Goal: Task Accomplishment & Management: Use online tool/utility

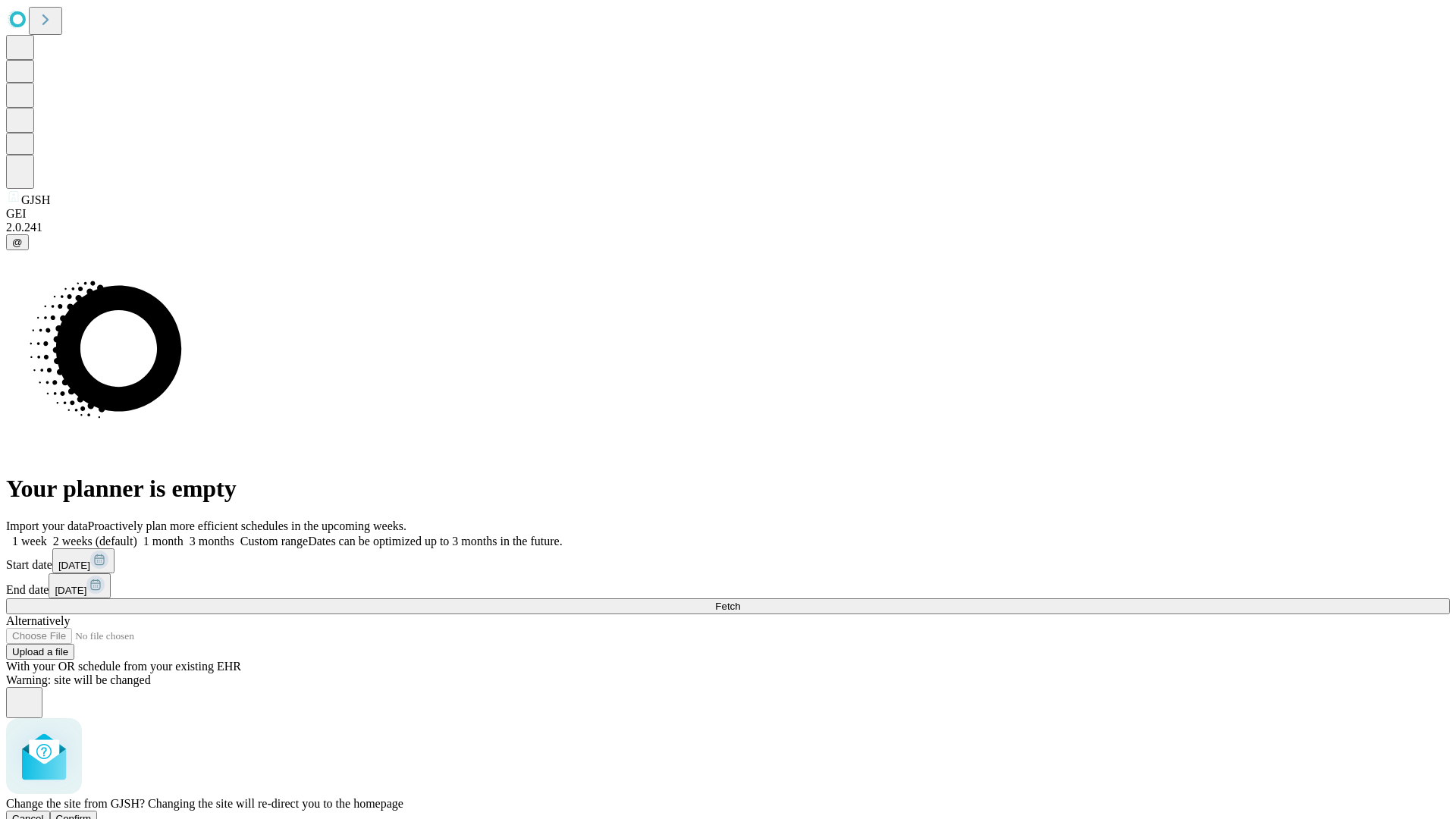
click at [92, 813] on span "Confirm" at bounding box center [74, 819] width 36 height 11
click at [137, 534] on label "2 weeks (default)" at bounding box center [92, 541] width 90 height 13
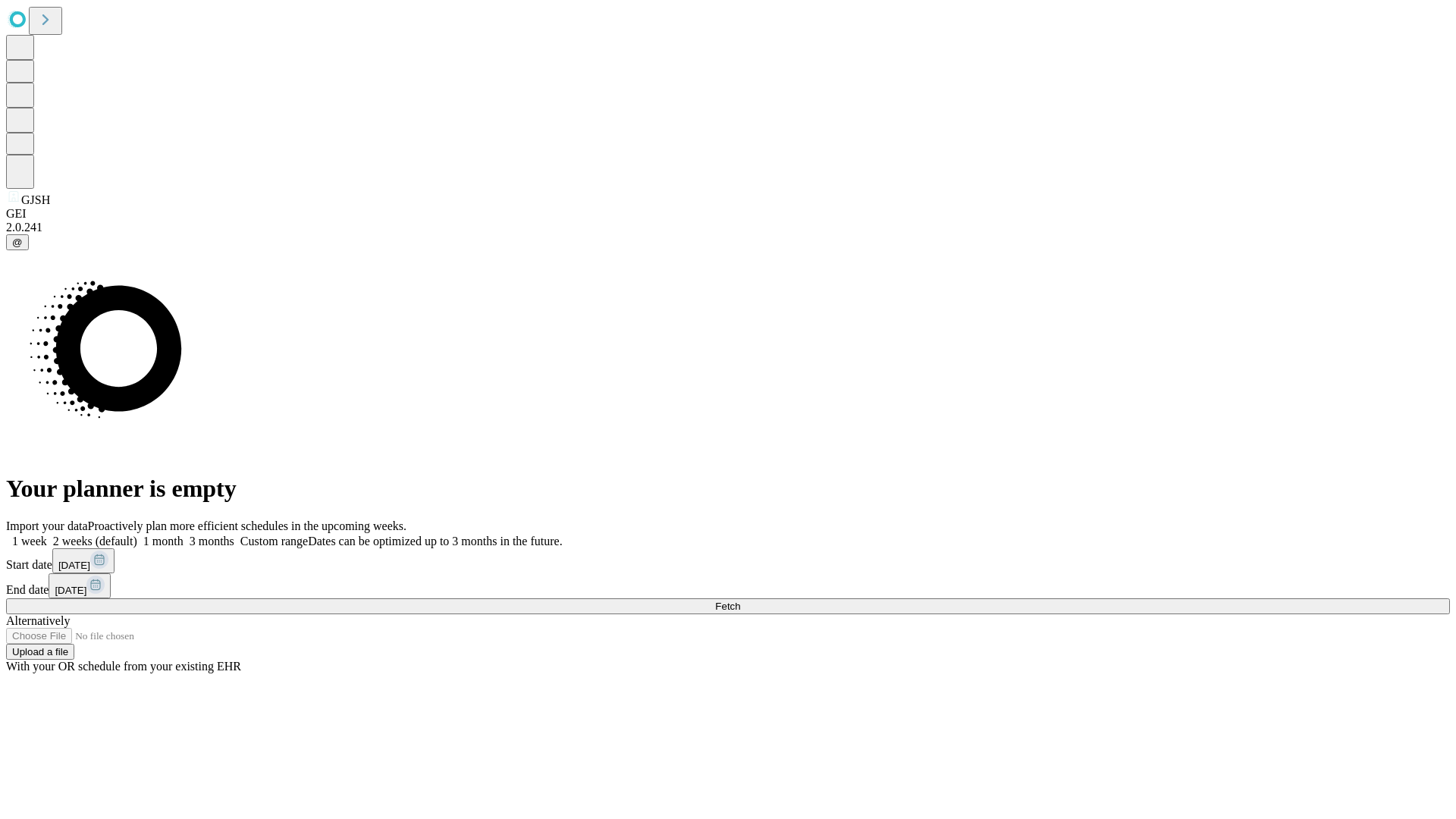
click at [740, 601] on span "Fetch" at bounding box center [727, 606] width 25 height 11
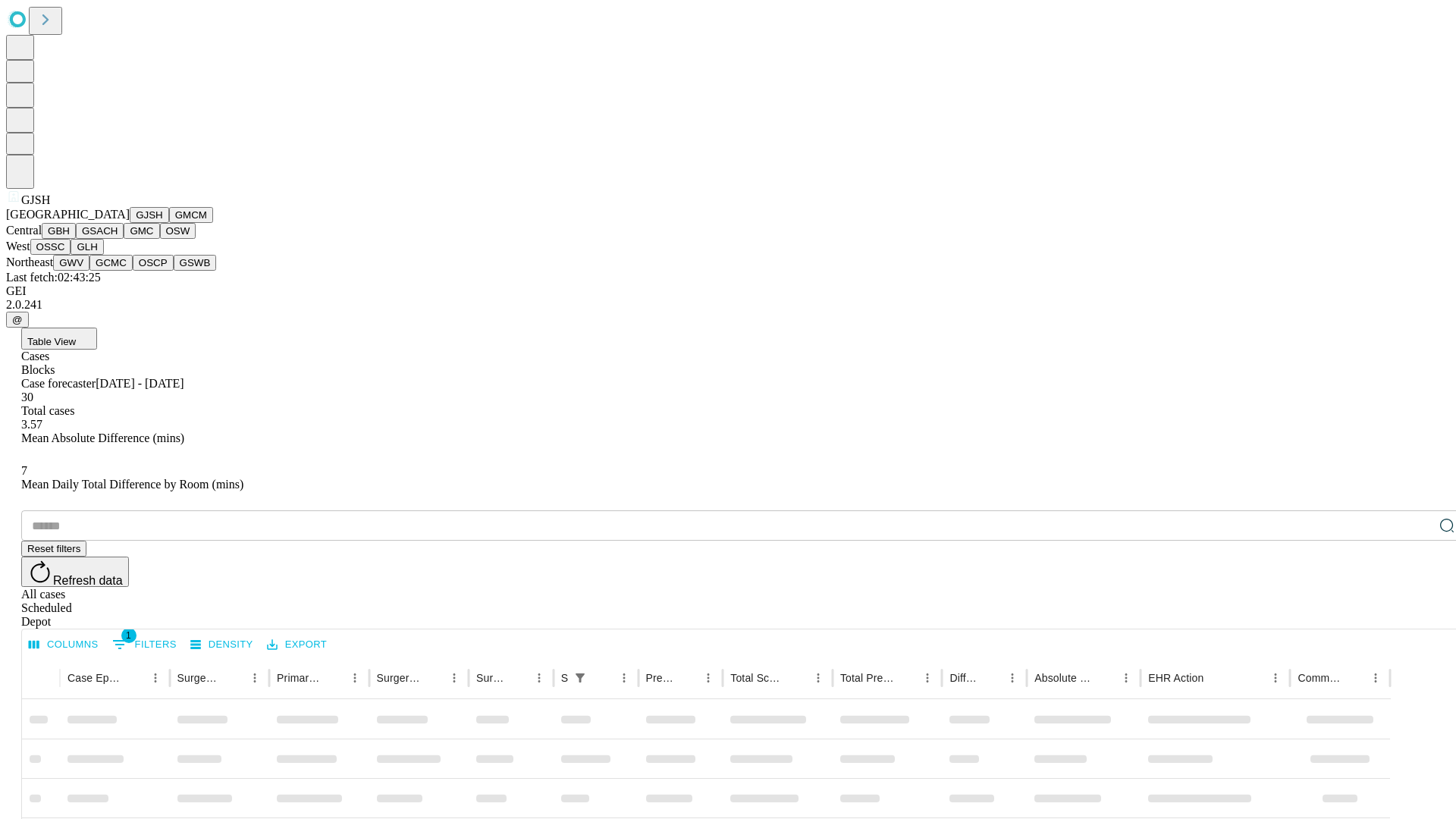
click at [169, 223] on button "GMCM" at bounding box center [191, 214] width 44 height 16
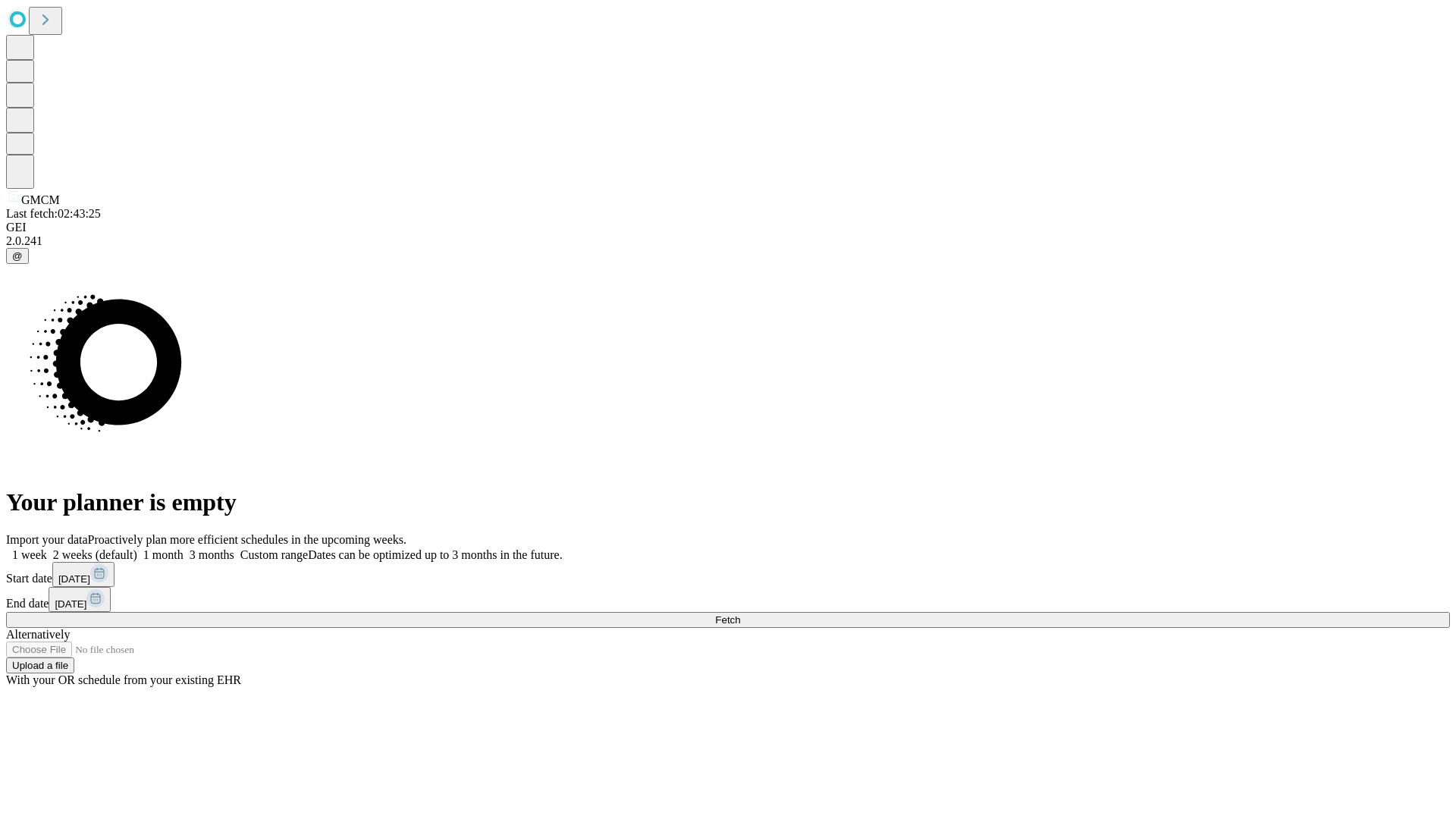
click at [137, 548] on label "2 weeks (default)" at bounding box center [92, 555] width 90 height 13
click at [740, 614] on span "Fetch" at bounding box center [727, 620] width 25 height 11
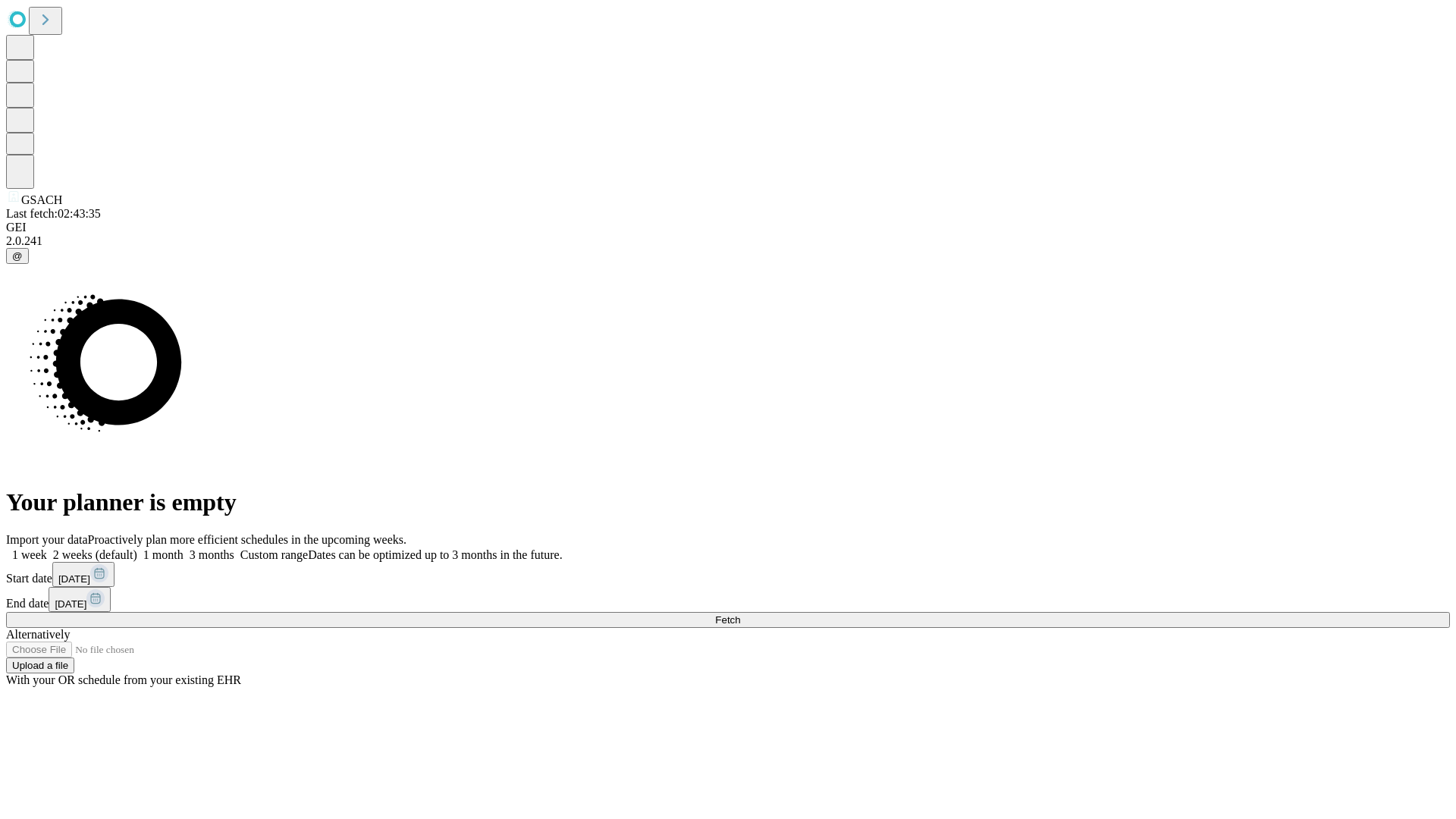
click at [137, 548] on label "2 weeks (default)" at bounding box center [92, 555] width 90 height 13
click at [740, 614] on span "Fetch" at bounding box center [727, 620] width 25 height 11
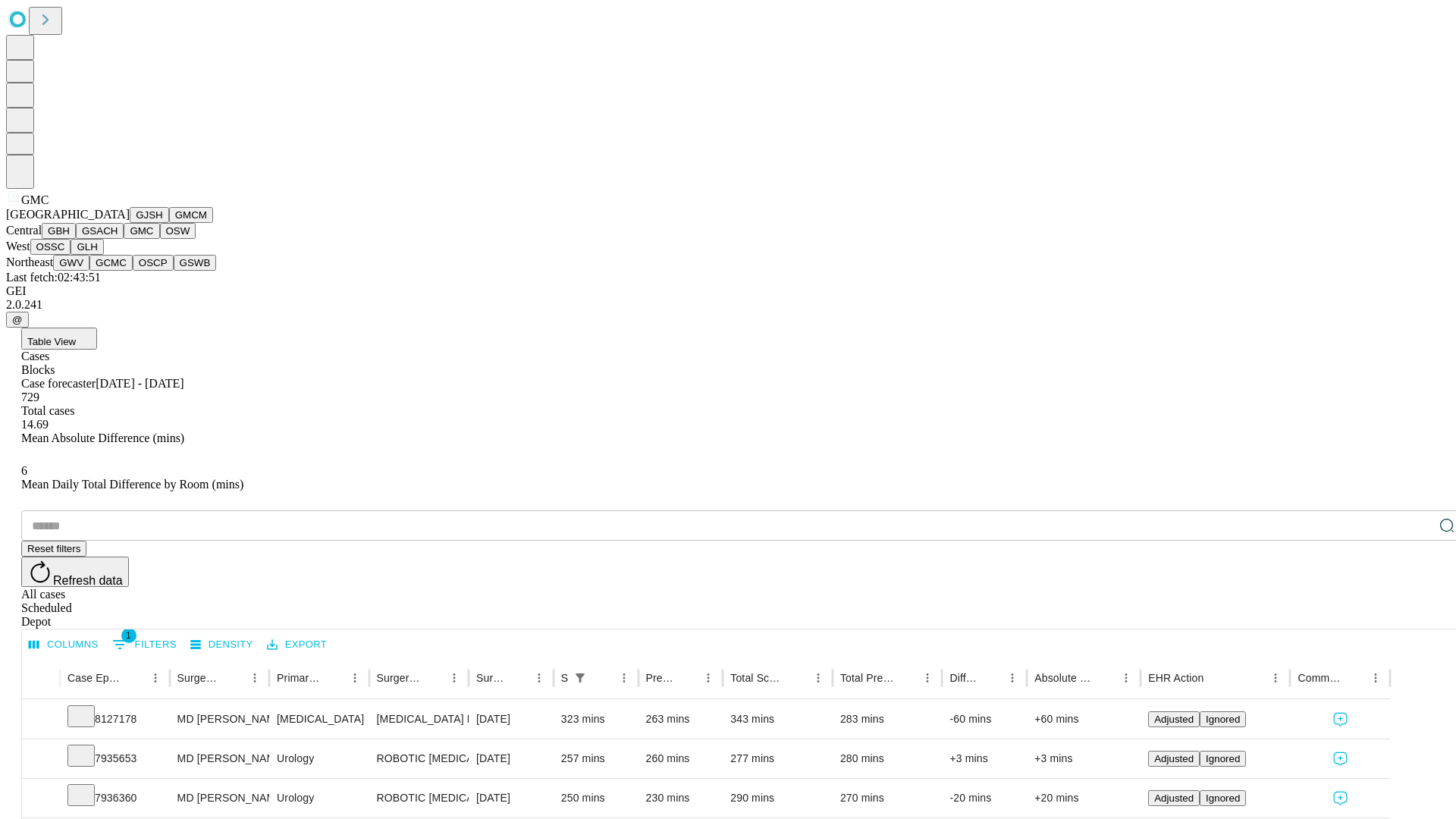
click at [160, 239] on button "OSW" at bounding box center [178, 231] width 36 height 16
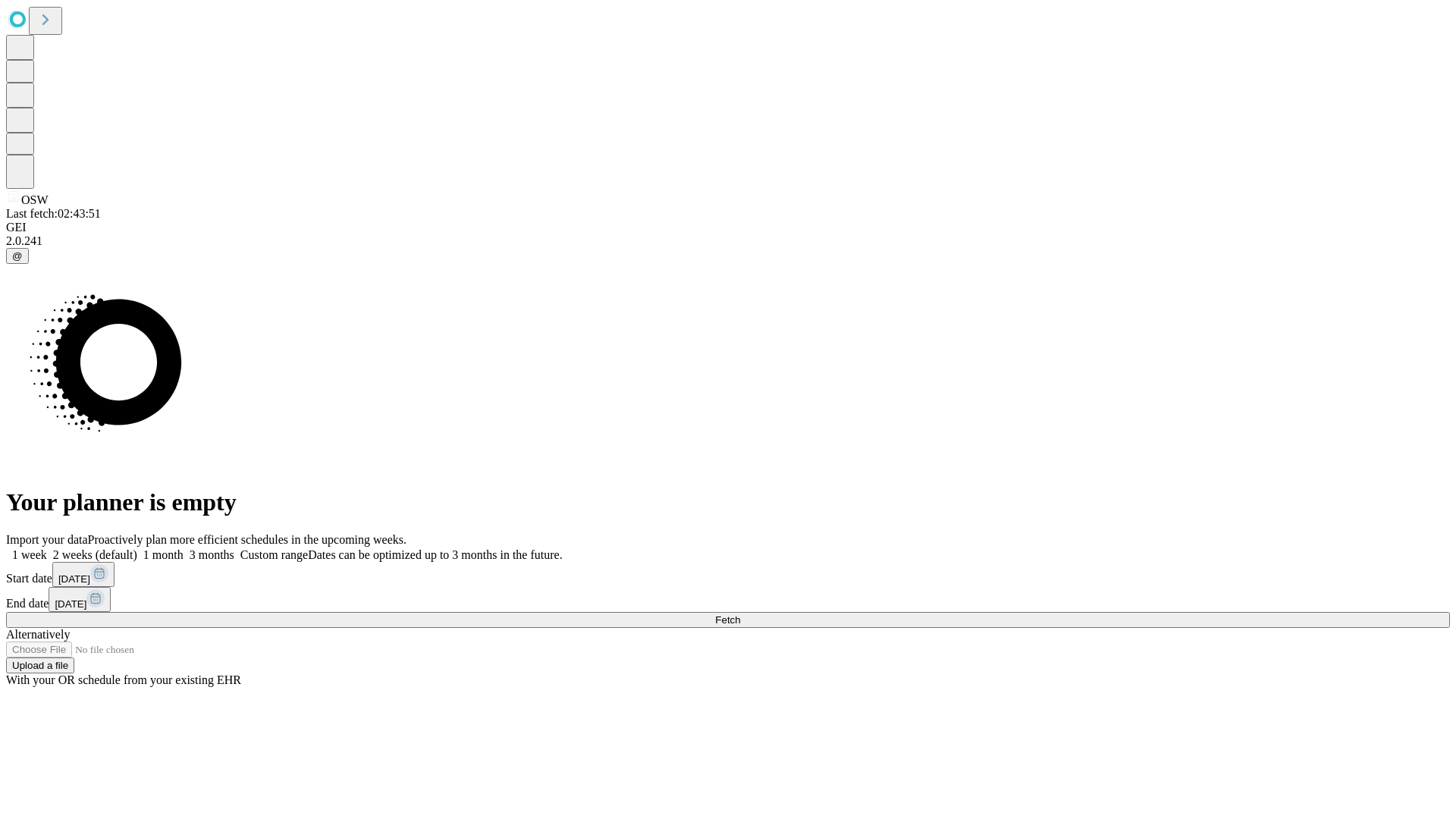
click at [137, 548] on label "2 weeks (default)" at bounding box center [92, 555] width 90 height 13
click at [740, 614] on span "Fetch" at bounding box center [727, 620] width 25 height 11
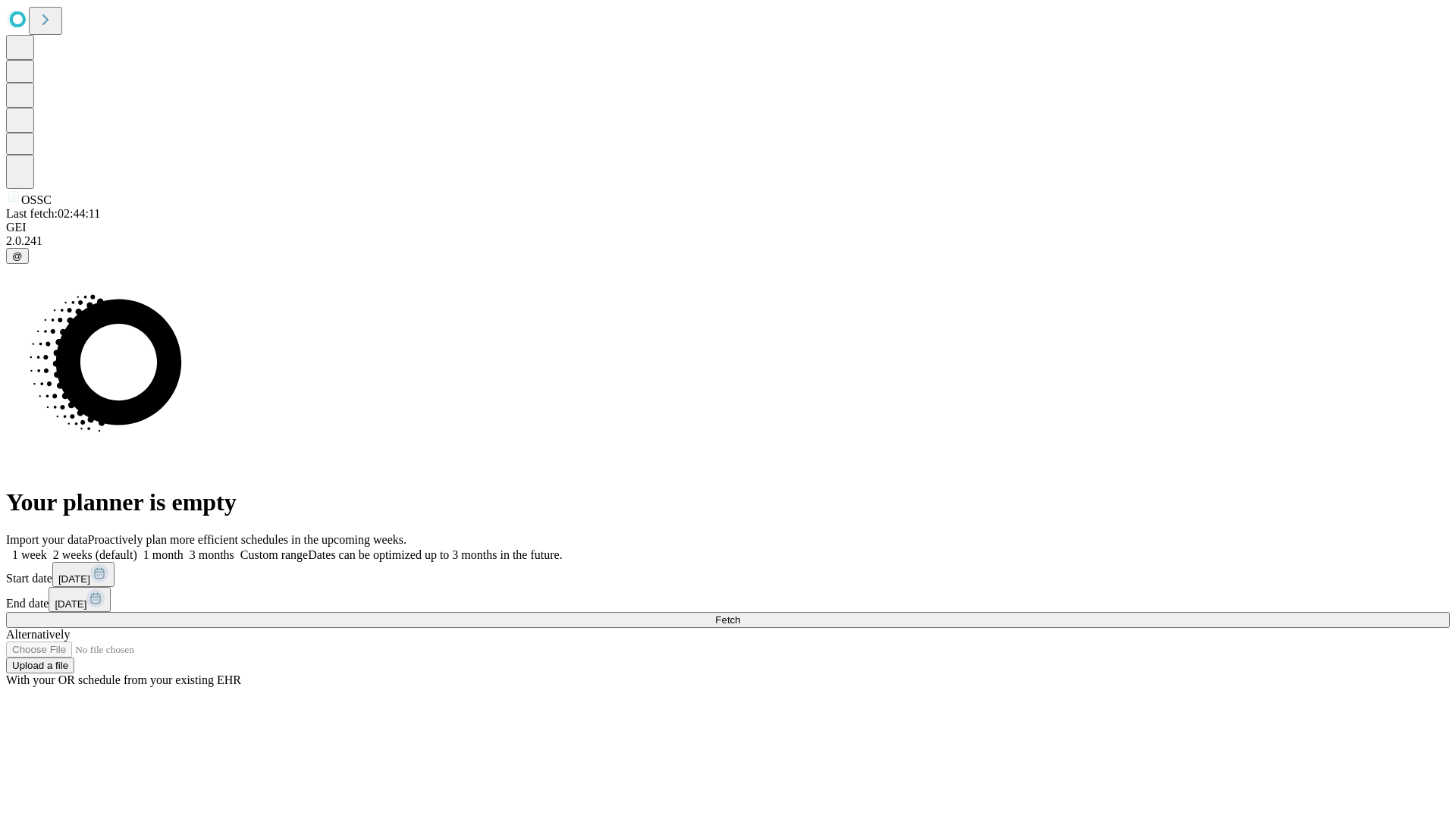
click at [137, 548] on label "2 weeks (default)" at bounding box center [92, 555] width 90 height 13
click at [740, 614] on span "Fetch" at bounding box center [727, 620] width 25 height 11
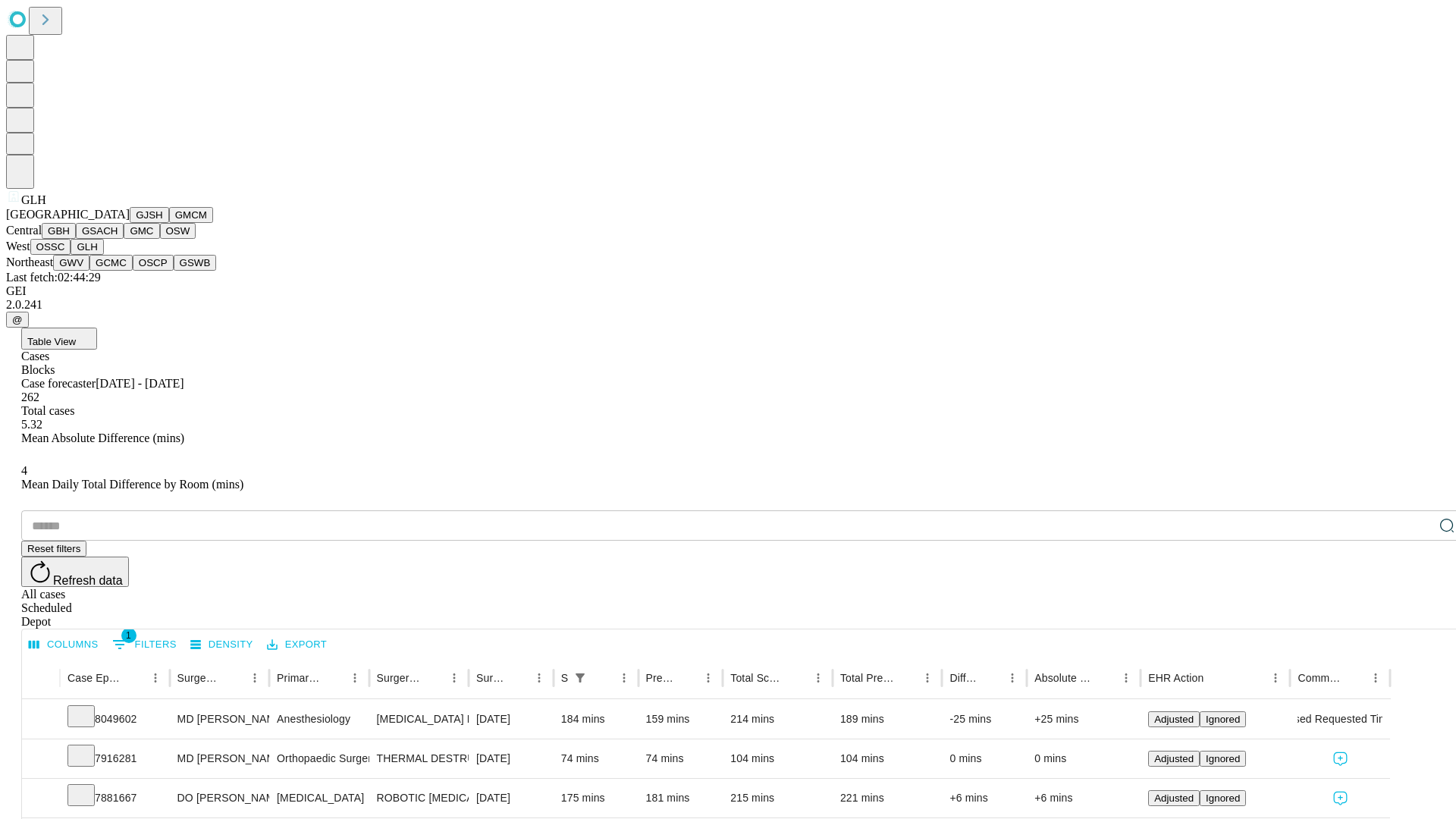
click at [89, 271] on button "GWV" at bounding box center [71, 262] width 36 height 16
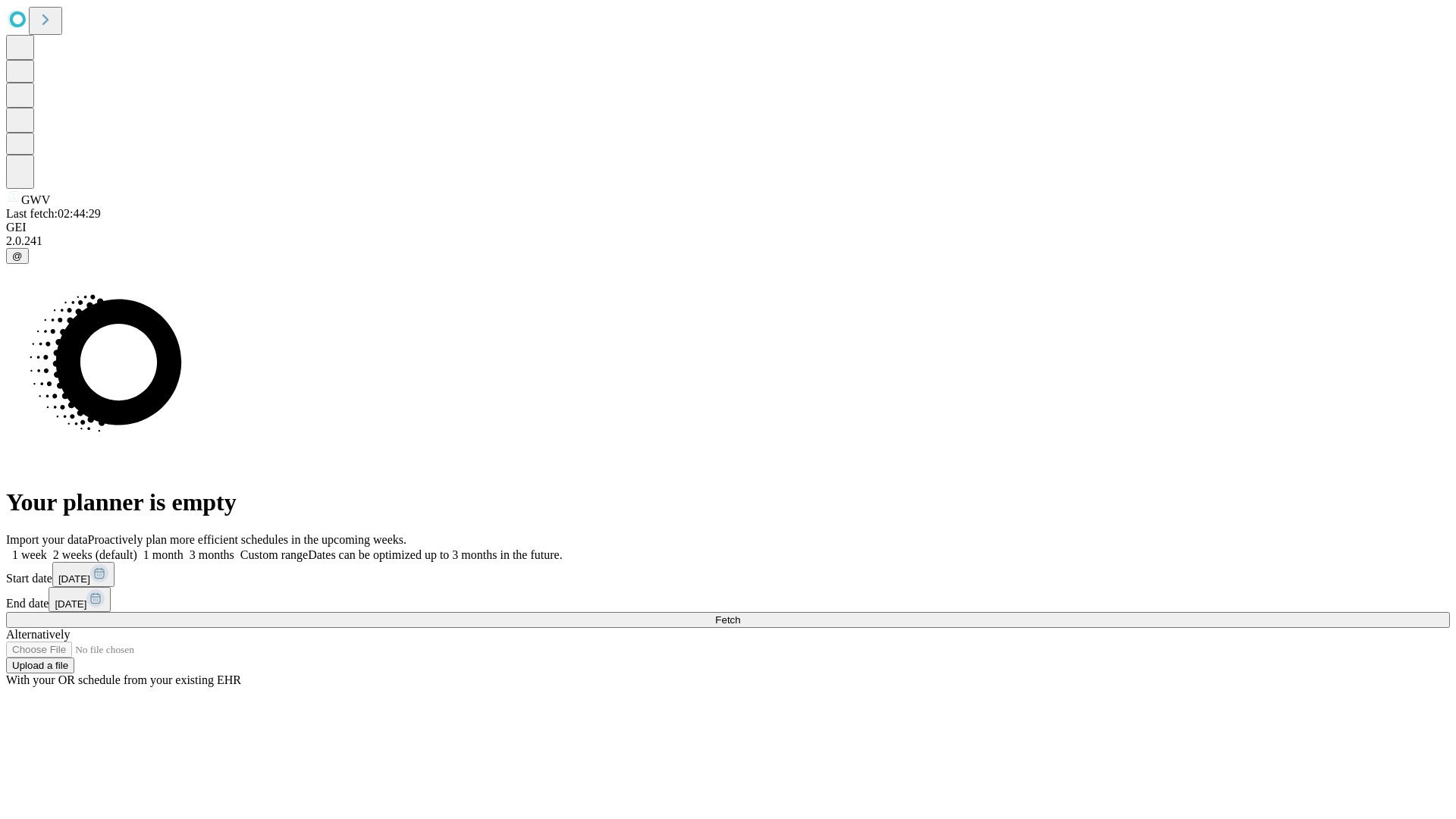
click at [137, 548] on label "2 weeks (default)" at bounding box center [92, 555] width 90 height 13
click at [740, 614] on span "Fetch" at bounding box center [727, 620] width 25 height 11
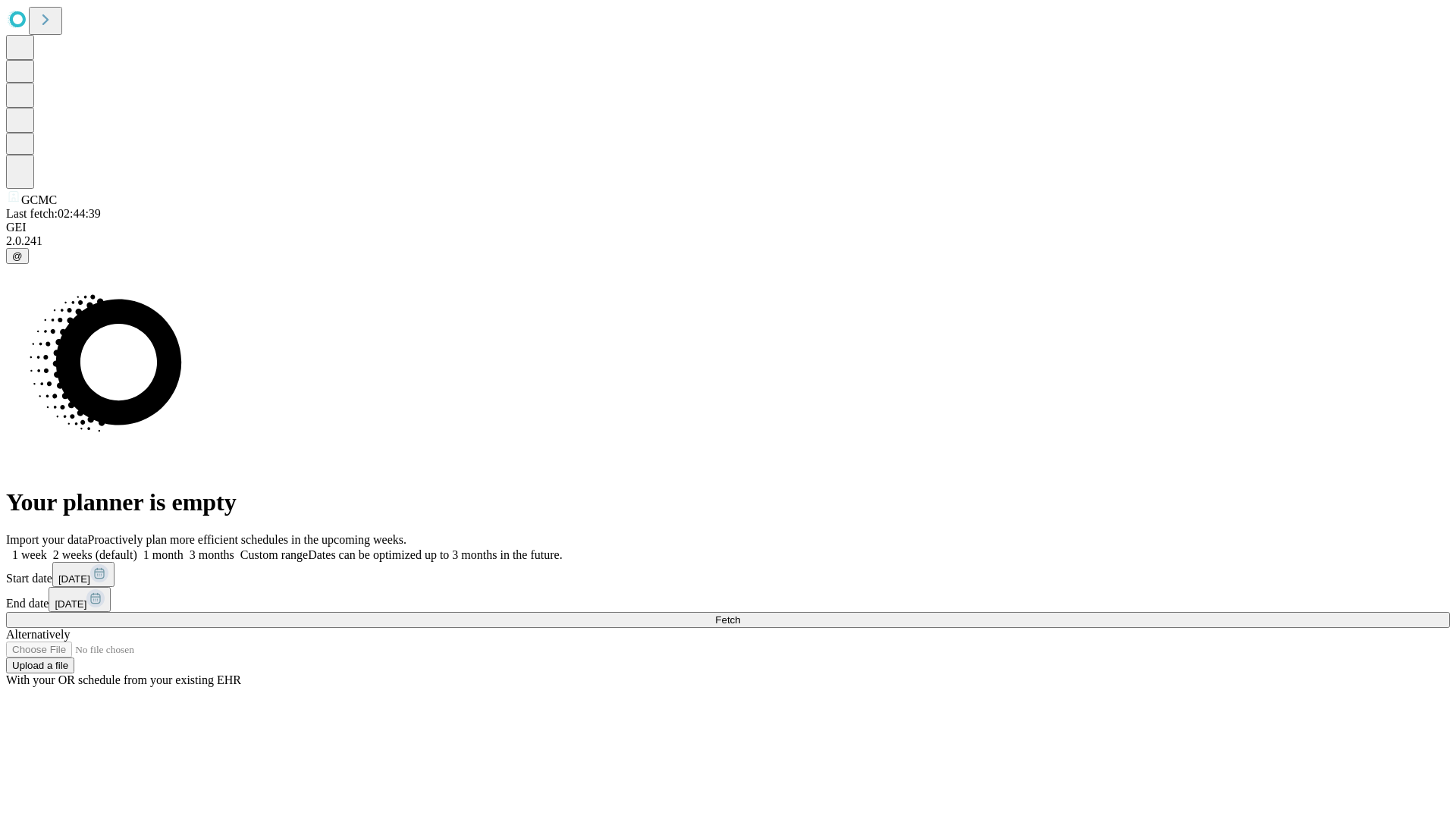
click at [137, 548] on label "2 weeks (default)" at bounding box center [92, 555] width 90 height 13
click at [740, 614] on span "Fetch" at bounding box center [727, 620] width 25 height 11
